Goal: Find specific page/section: Find specific page/section

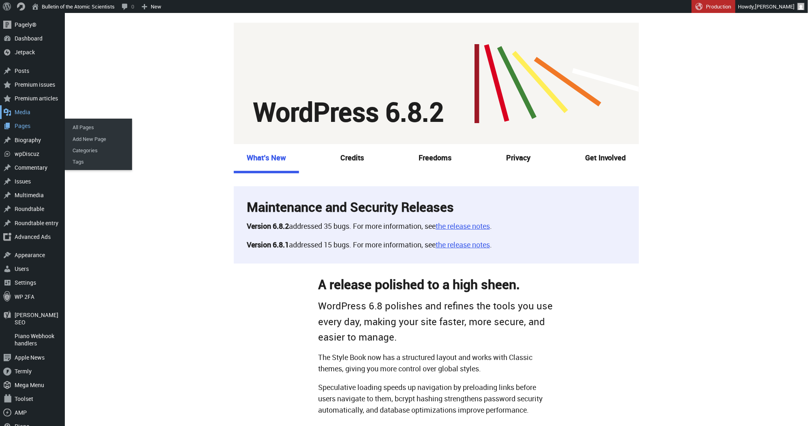
click at [23, 112] on div "Media" at bounding box center [32, 112] width 65 height 14
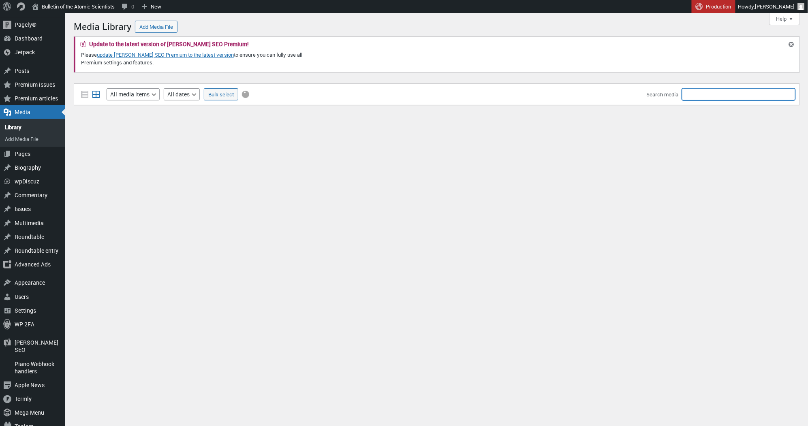
click at [706, 97] on input "Search media" at bounding box center [738, 94] width 113 height 12
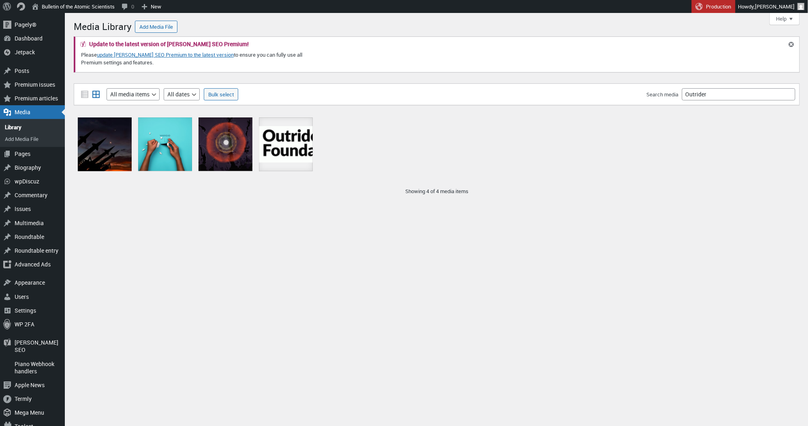
click at [699, 87] on div "Filter media List view Grid view Filter by type All media items Images Audio Vi…" at bounding box center [437, 94] width 726 height 22
click at [700, 93] on input "Outrider" at bounding box center [738, 94] width 113 height 12
type input "Screenshot 2025-08-12 at 4.24.21 PM"
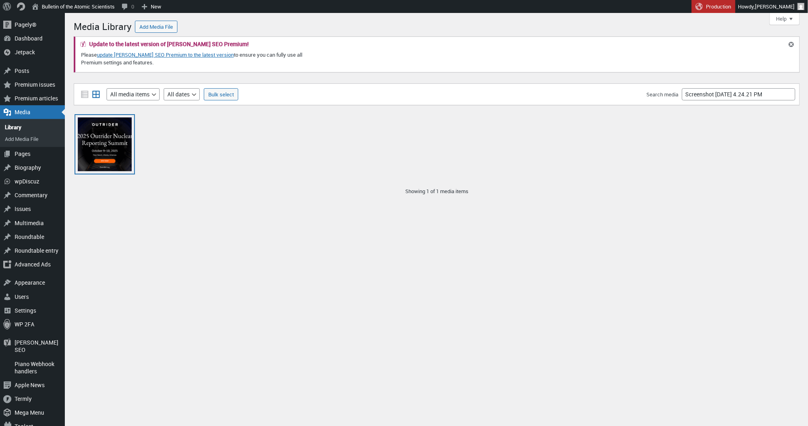
click at [114, 151] on div "Screenshot 2025-08-12 at 4.24.21 PM" at bounding box center [105, 144] width 54 height 54
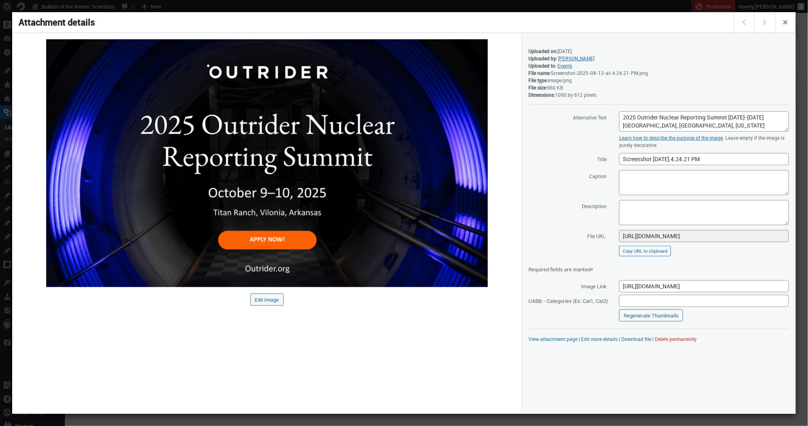
drag, startPoint x: 248, startPoint y: 155, endPoint x: 674, endPoint y: 122, distance: 427.8
click at [674, 122] on div "Attachment Preview Edit Image Saved. Details Uploaded on: August 12, 2025 Uploa…" at bounding box center [403, 223] width 783 height 381
click at [674, 122] on textarea "2025 Outrider Nuclear Reporting Summit Oct 9-10, 2025 Titan Ranch, Vilonia, Ark…" at bounding box center [704, 121] width 170 height 20
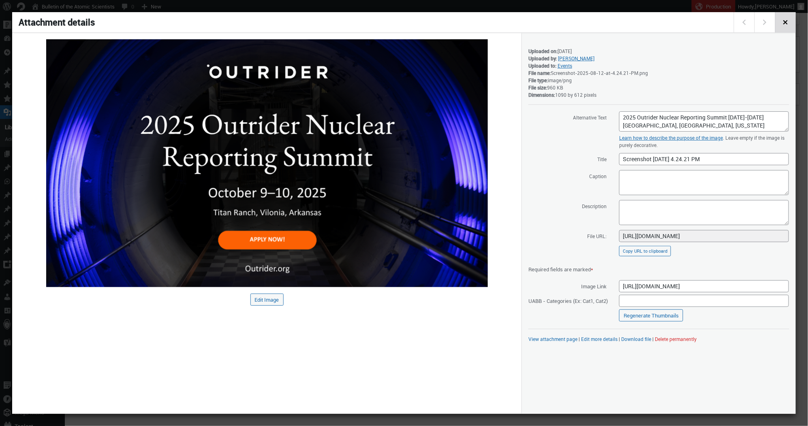
click at [788, 23] on span "Close dialog" at bounding box center [785, 21] width 9 height 6
